Goal: Task Accomplishment & Management: Use online tool/utility

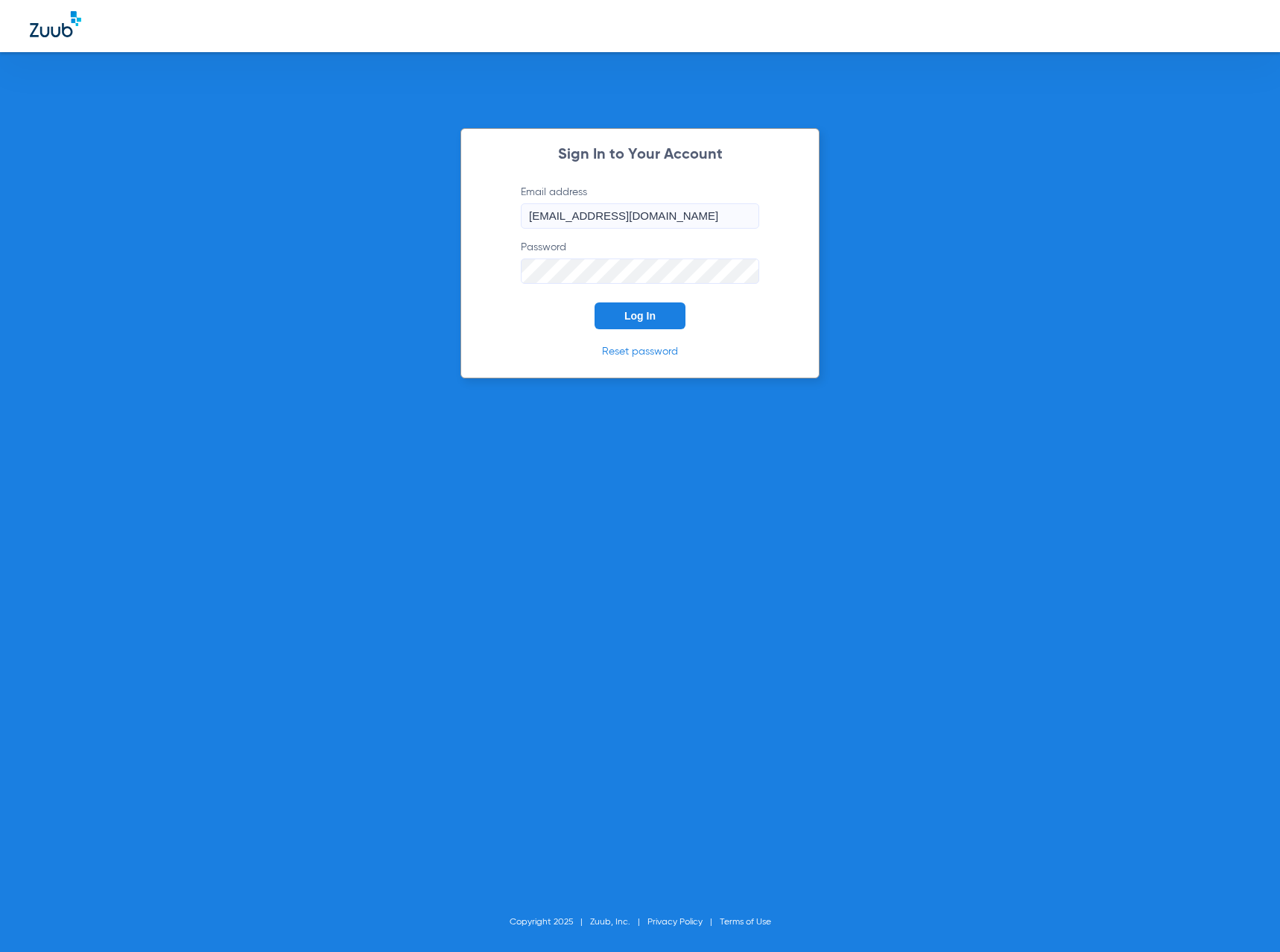
click at [610, 311] on button "Log In" at bounding box center [640, 316] width 91 height 27
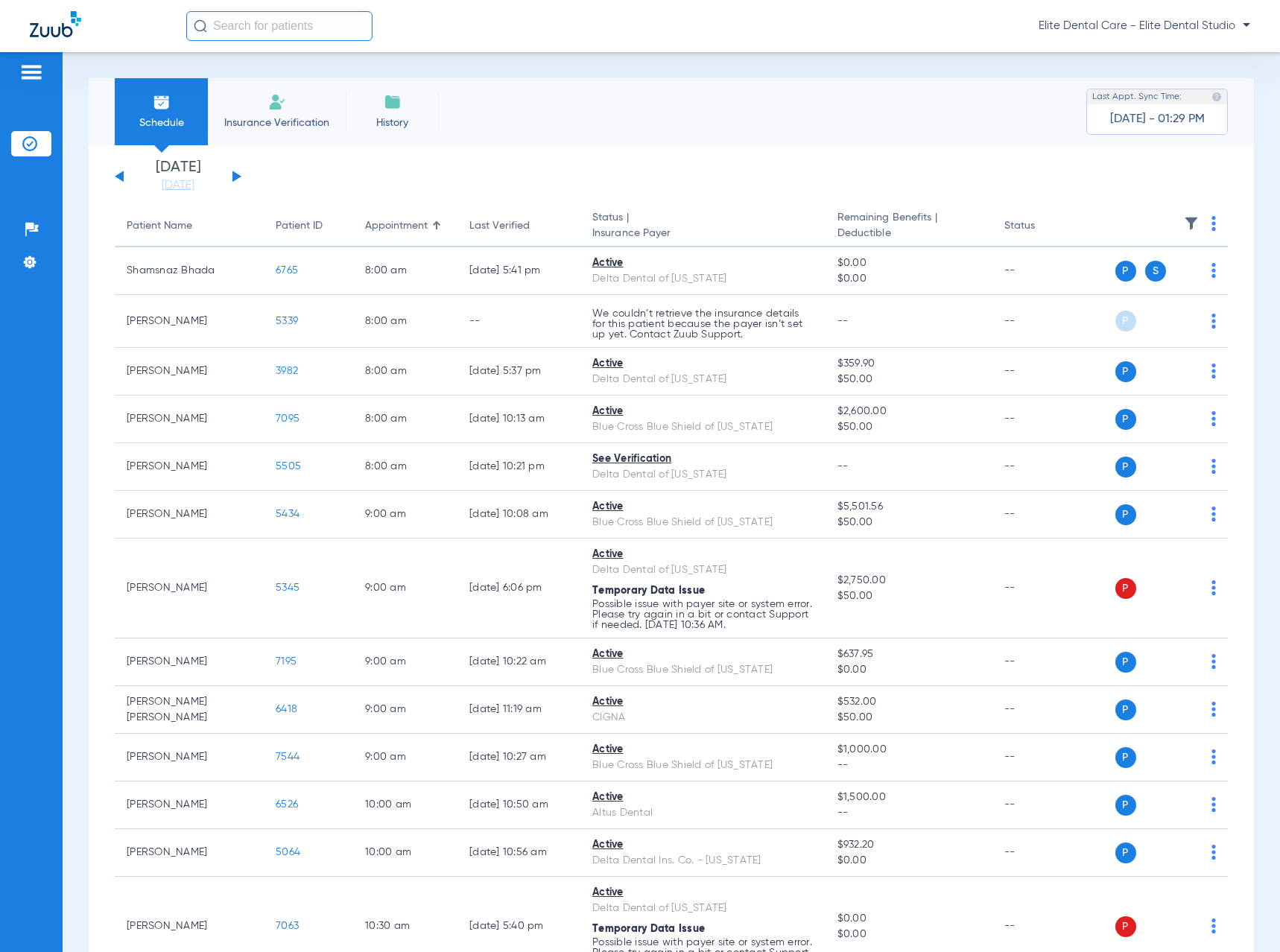
click at [239, 169] on div "[DATE] [DATE] [DATE] [DATE] [DATE] [DATE] [DATE] [DATE] [DATE] [DATE] [DATE] [D…" at bounding box center [178, 176] width 126 height 32
click at [235, 175] on button at bounding box center [236, 175] width 9 height 11
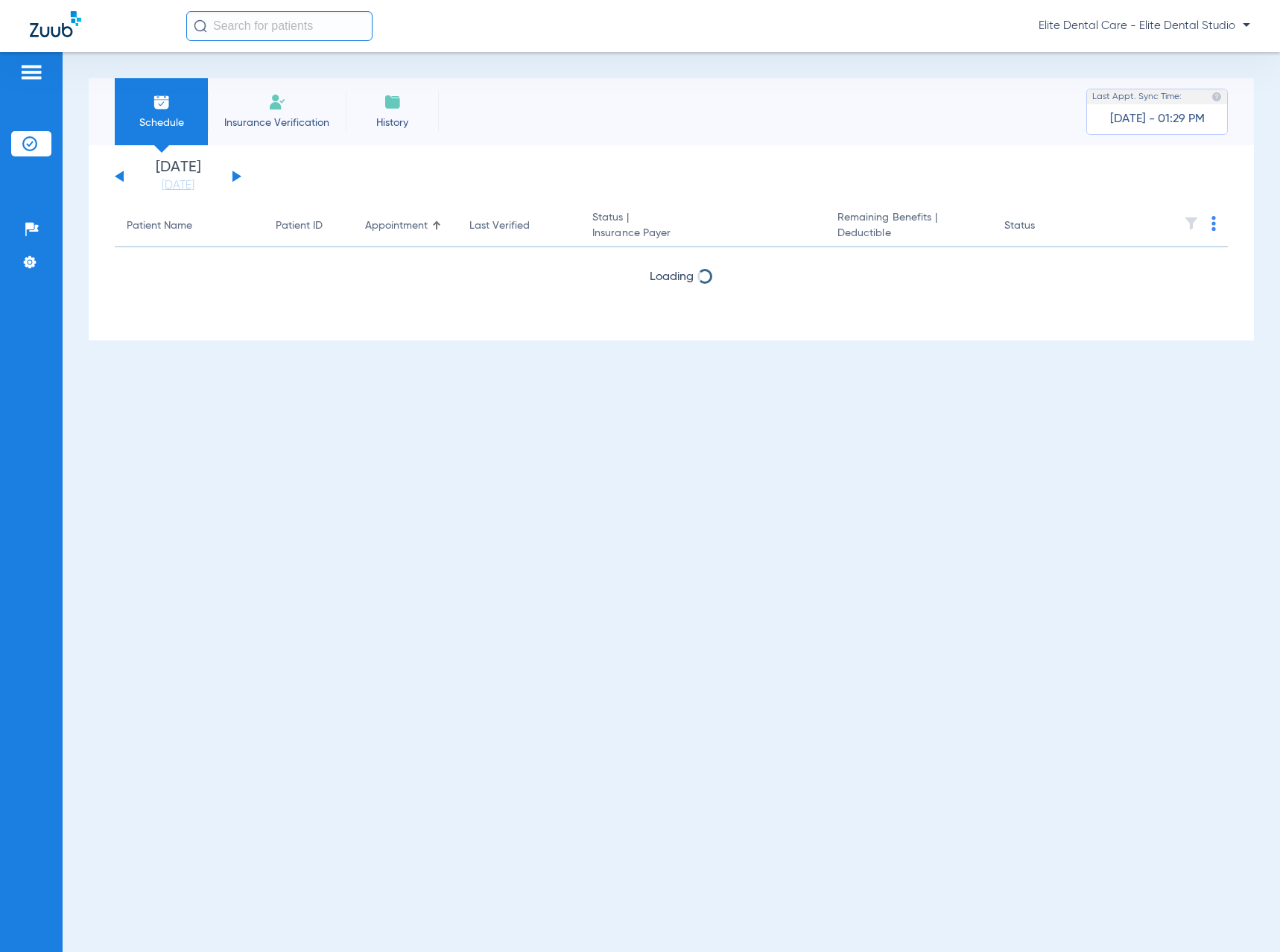
click at [235, 175] on button at bounding box center [236, 175] width 9 height 11
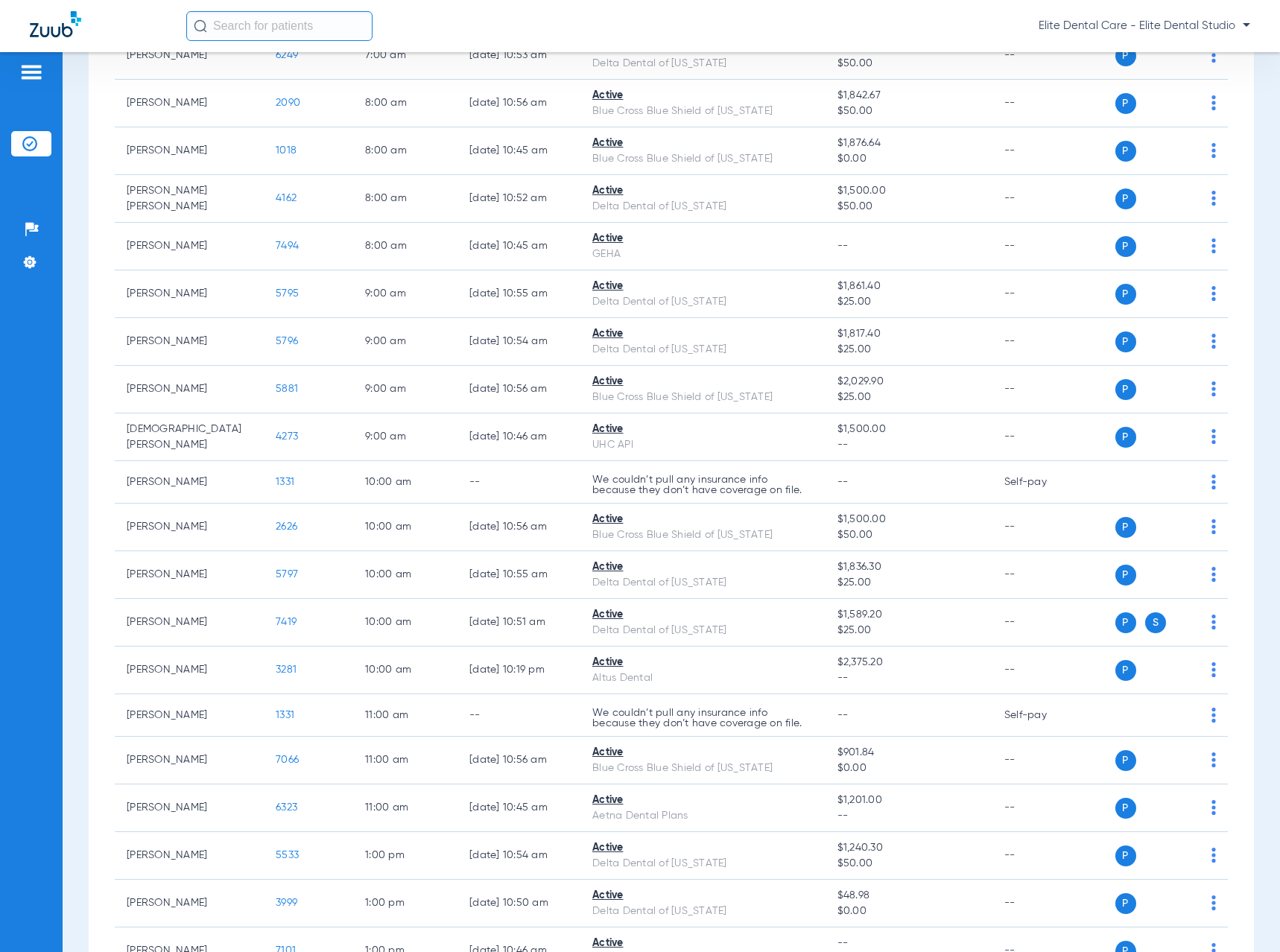
scroll to position [48, 0]
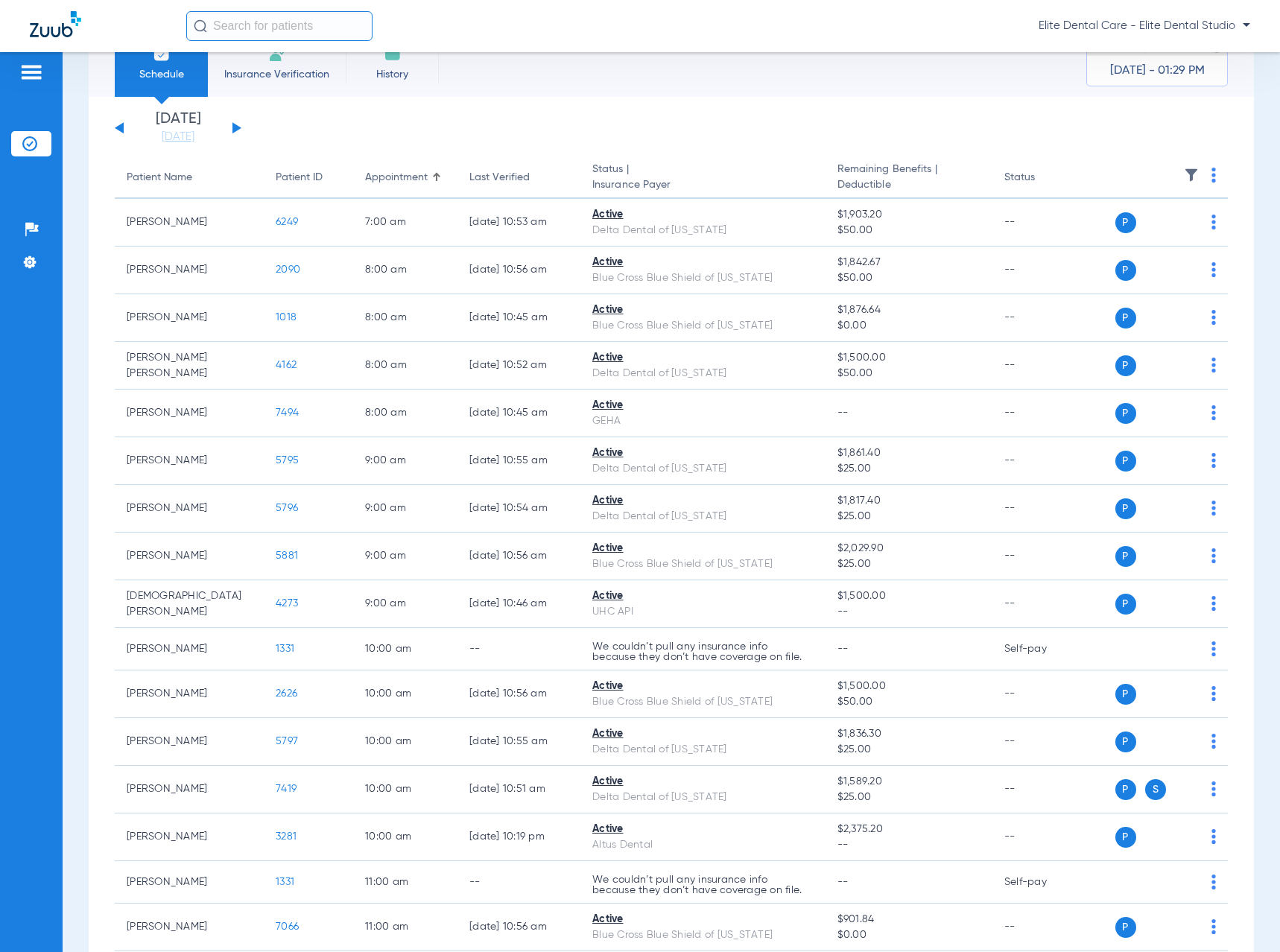
click at [233, 125] on button at bounding box center [236, 127] width 9 height 11
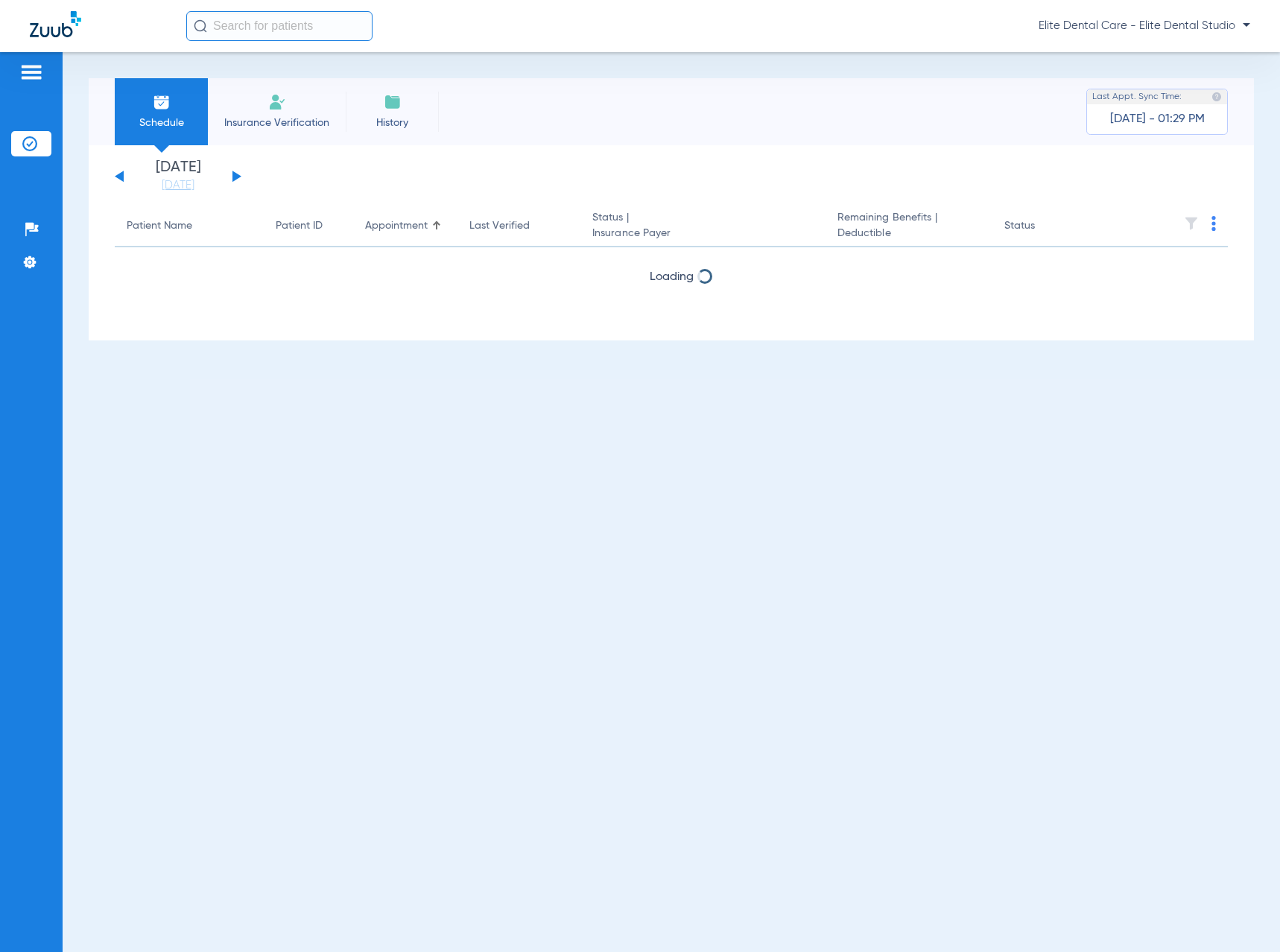
click at [240, 171] on div "[DATE] [DATE] [DATE] [DATE] [DATE] [DATE] [DATE] [DATE] [DATE] [DATE] [DATE] [D…" at bounding box center [178, 176] width 126 height 32
click at [239, 177] on button at bounding box center [236, 175] width 9 height 11
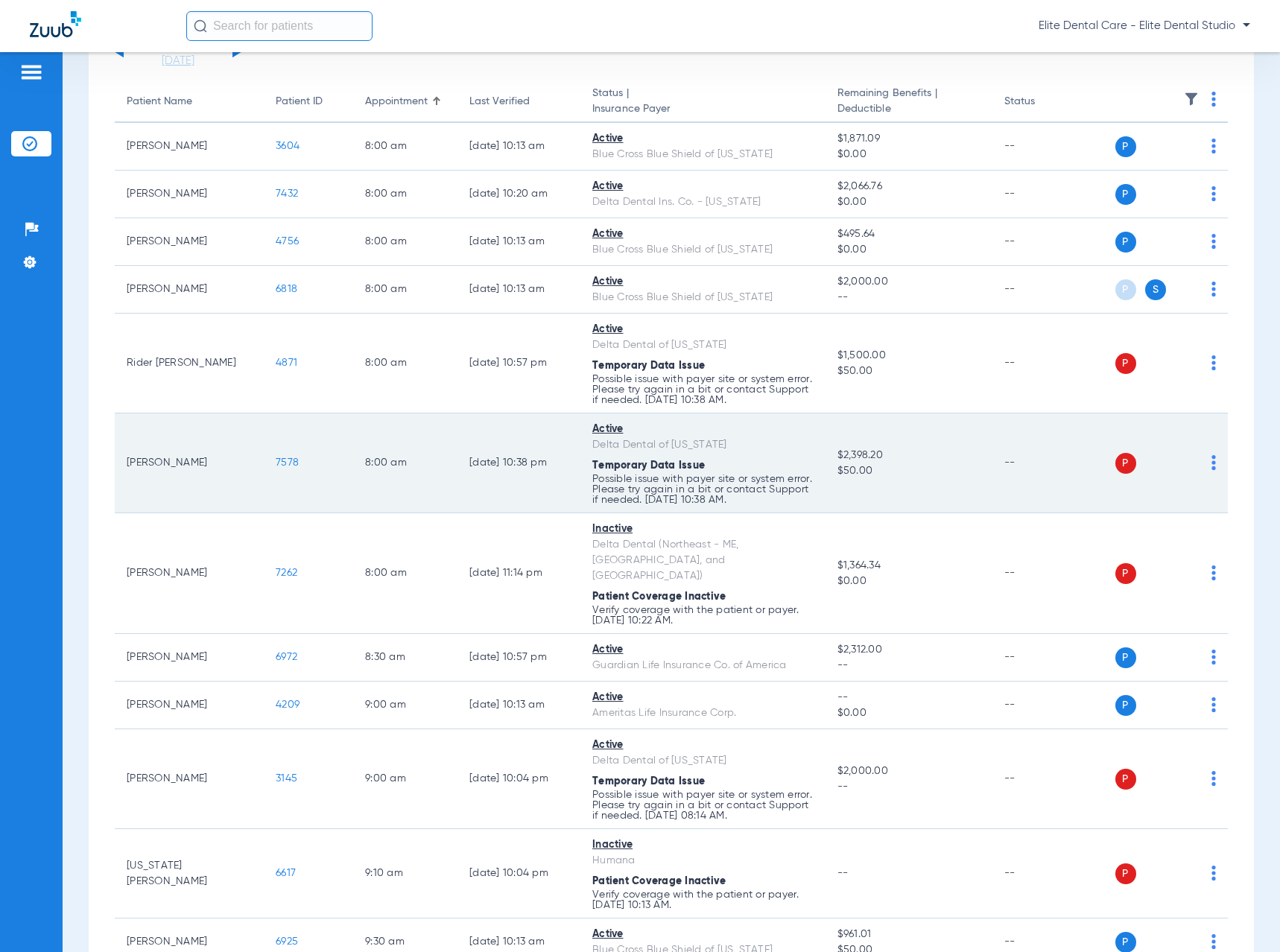
scroll to position [149, 0]
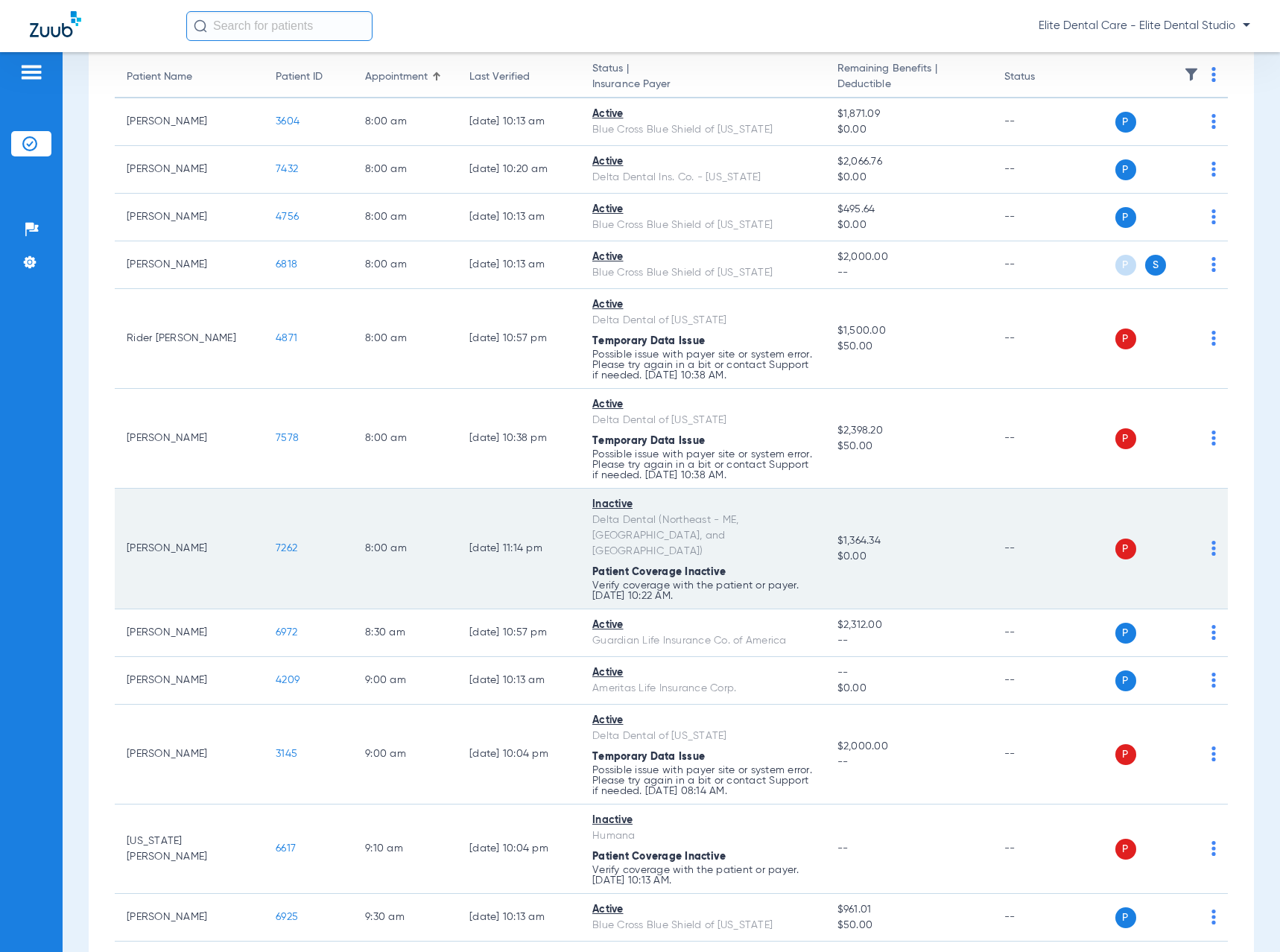
drag, startPoint x: 128, startPoint y: 530, endPoint x: 215, endPoint y: 544, distance: 88.1
click at [215, 544] on td "[PERSON_NAME]" at bounding box center [189, 549] width 149 height 121
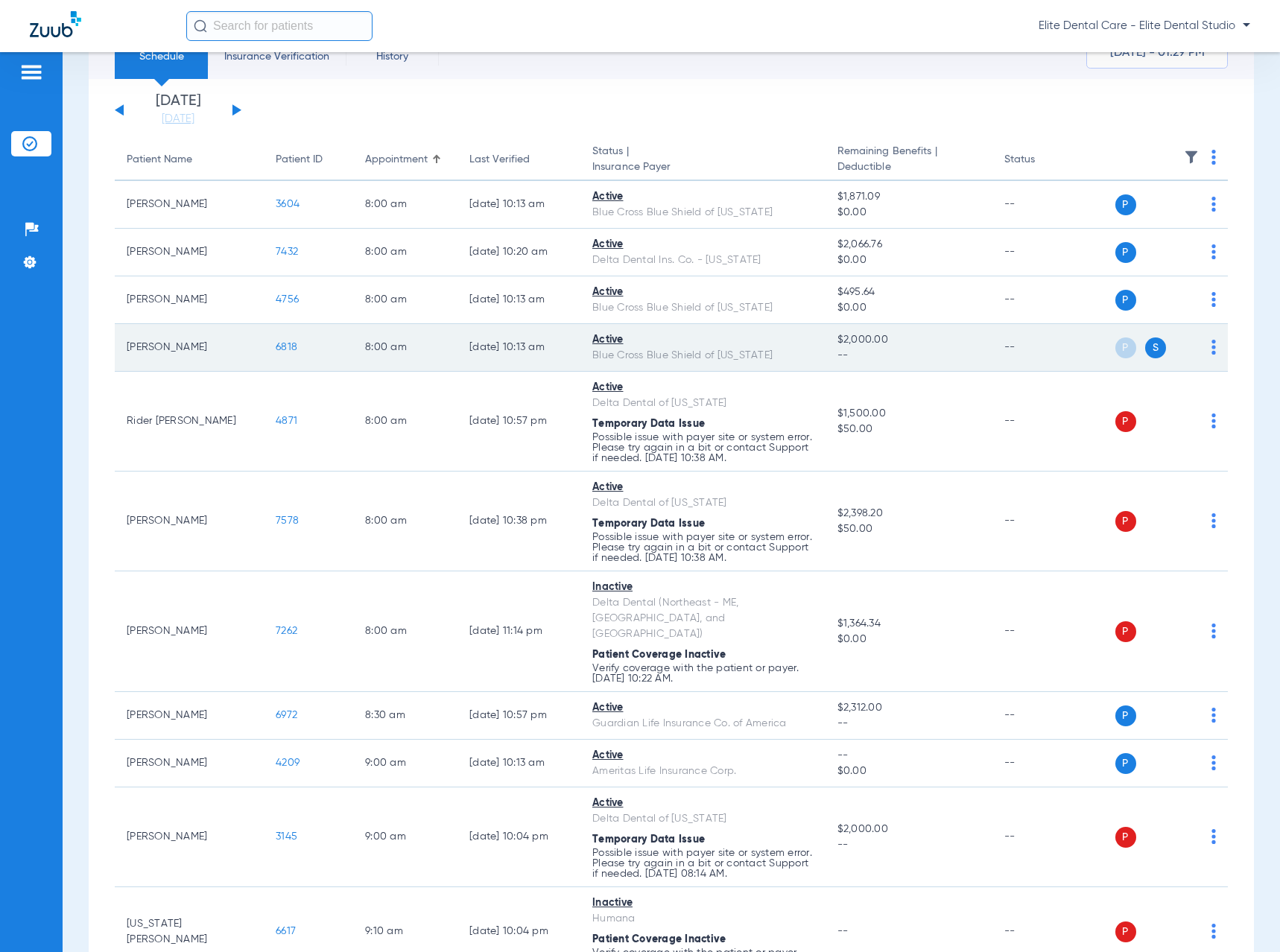
scroll to position [0, 0]
